Goal: Information Seeking & Learning: Compare options

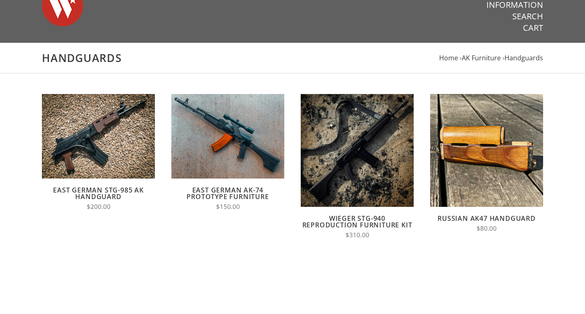
scroll to position [41, 0]
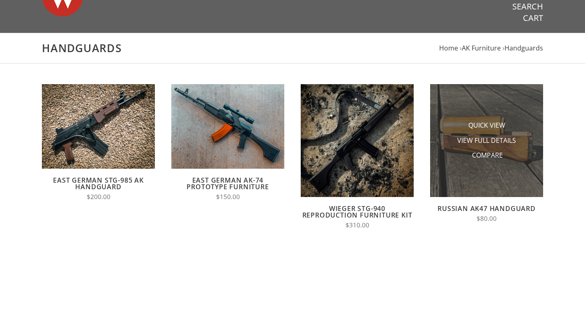
click at [506, 159] on li "Compare" at bounding box center [487, 155] width 82 height 15
click at [480, 140] on span "View Full Details" at bounding box center [487, 141] width 59 height 10
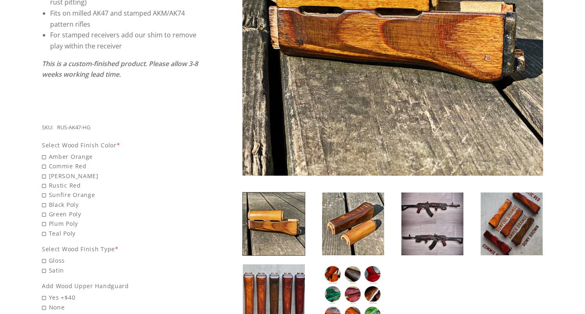
scroll to position [247, 0]
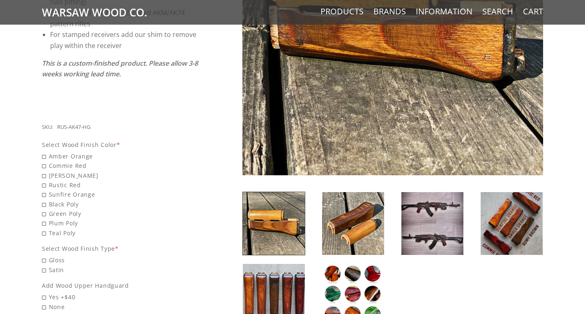
click at [336, 222] on img at bounding box center [353, 223] width 62 height 63
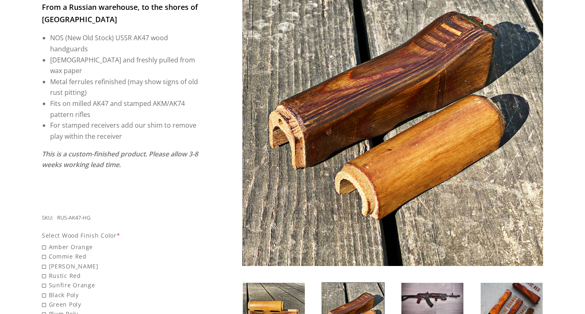
scroll to position [164, 0]
